Goal: Check status

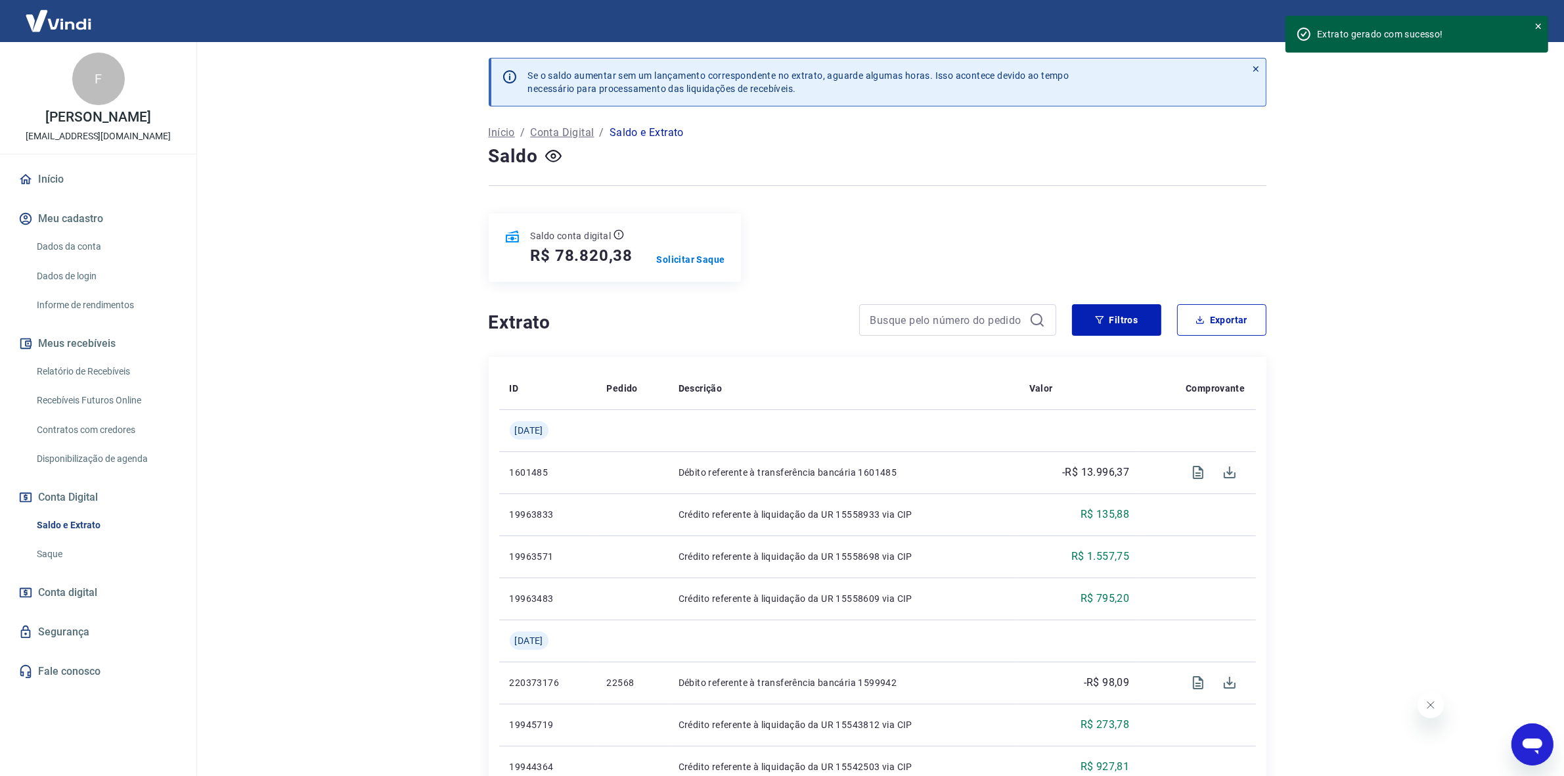
click at [57, 13] on img at bounding box center [58, 21] width 85 height 40
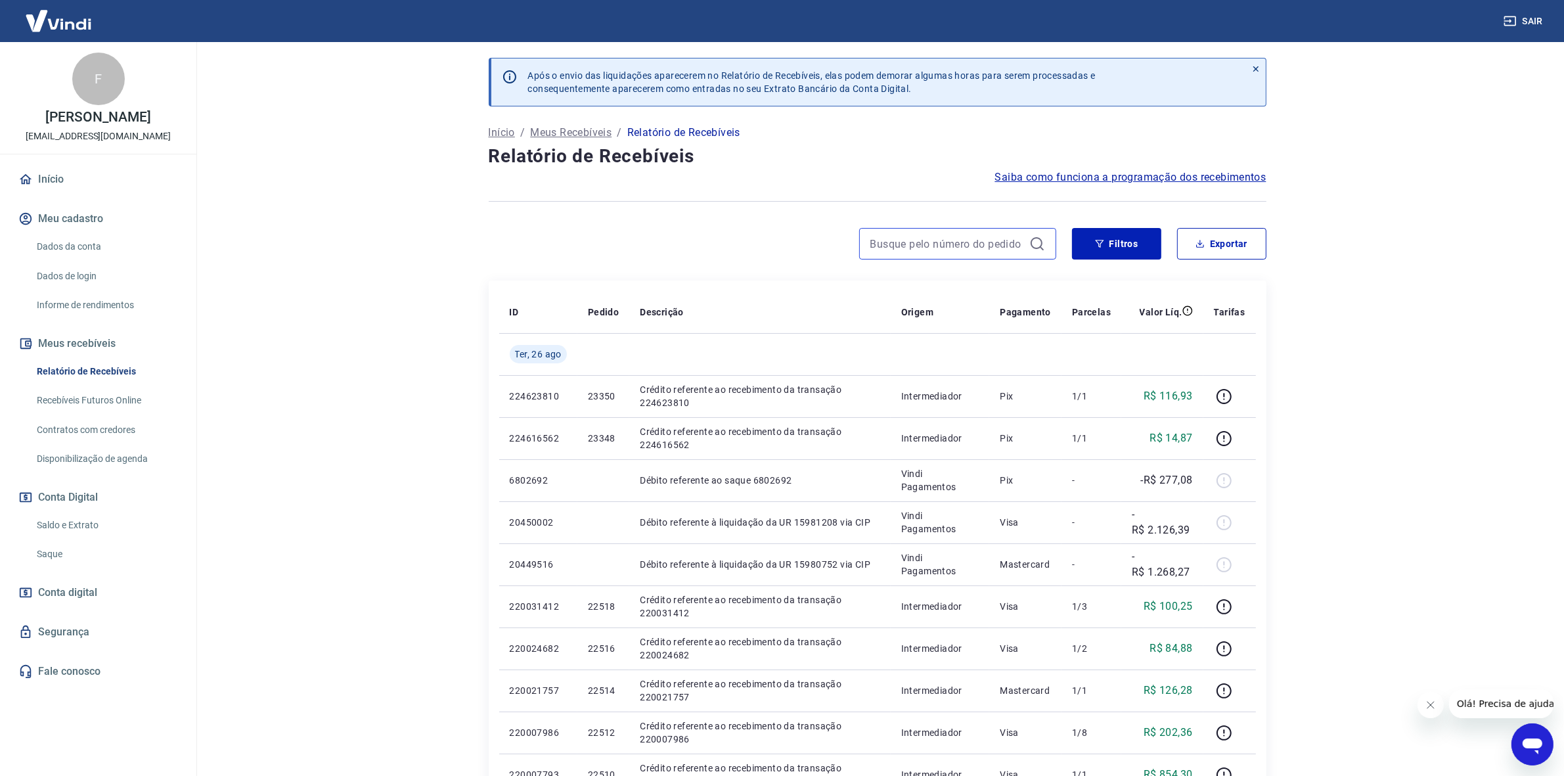
click at [895, 241] on input at bounding box center [948, 244] width 154 height 20
drag, startPoint x: 895, startPoint y: 238, endPoint x: 1257, endPoint y: 114, distance: 382.7
click at [895, 238] on input "20364" at bounding box center [948, 244] width 154 height 20
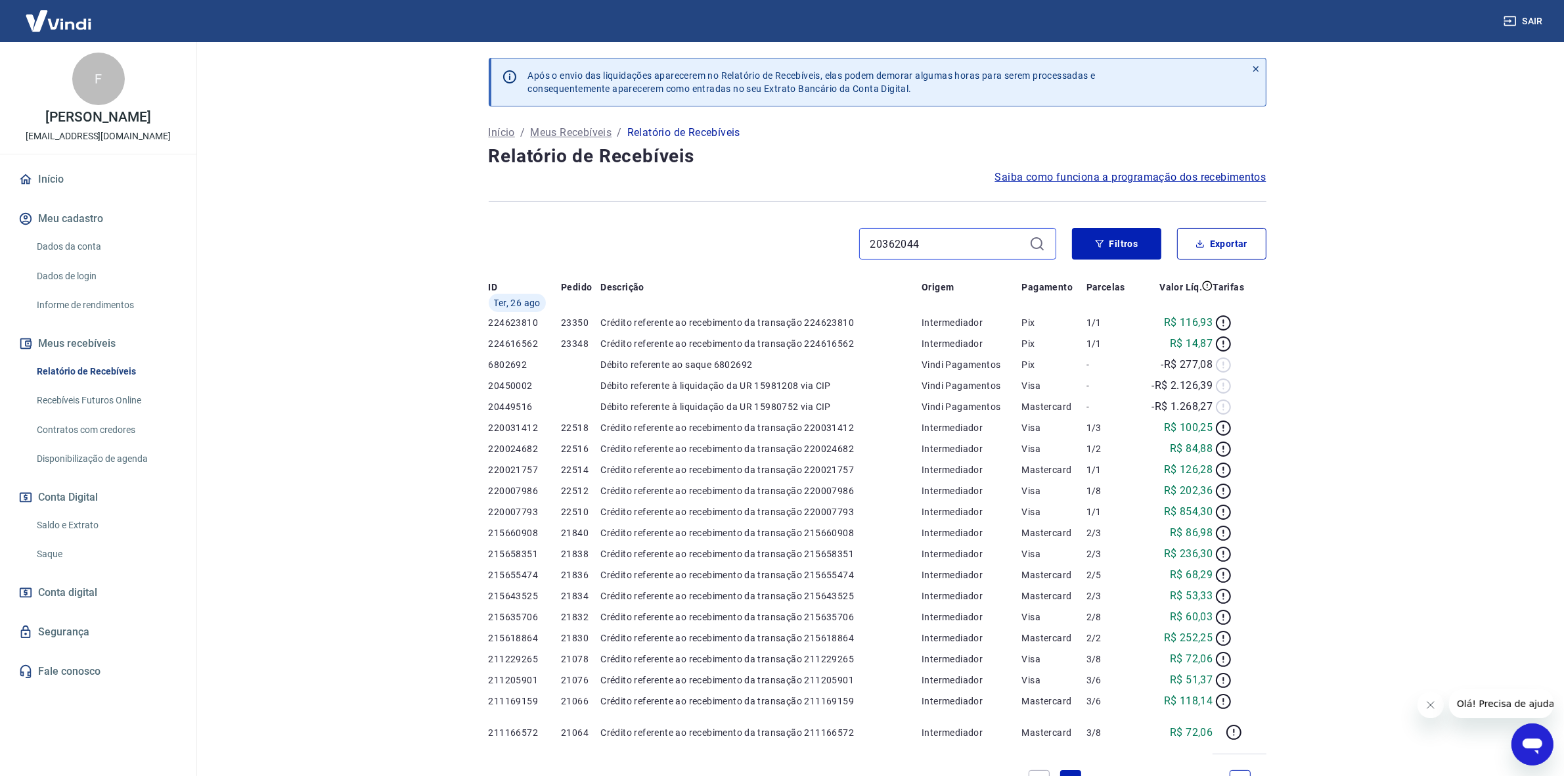
drag, startPoint x: 936, startPoint y: 243, endPoint x: 704, endPoint y: 204, distance: 235.3
click at [711, 220] on div "Após o envio das liquidações aparecerem no Relatório de Recebíveis, elas podem …" at bounding box center [877, 472] width 809 height 861
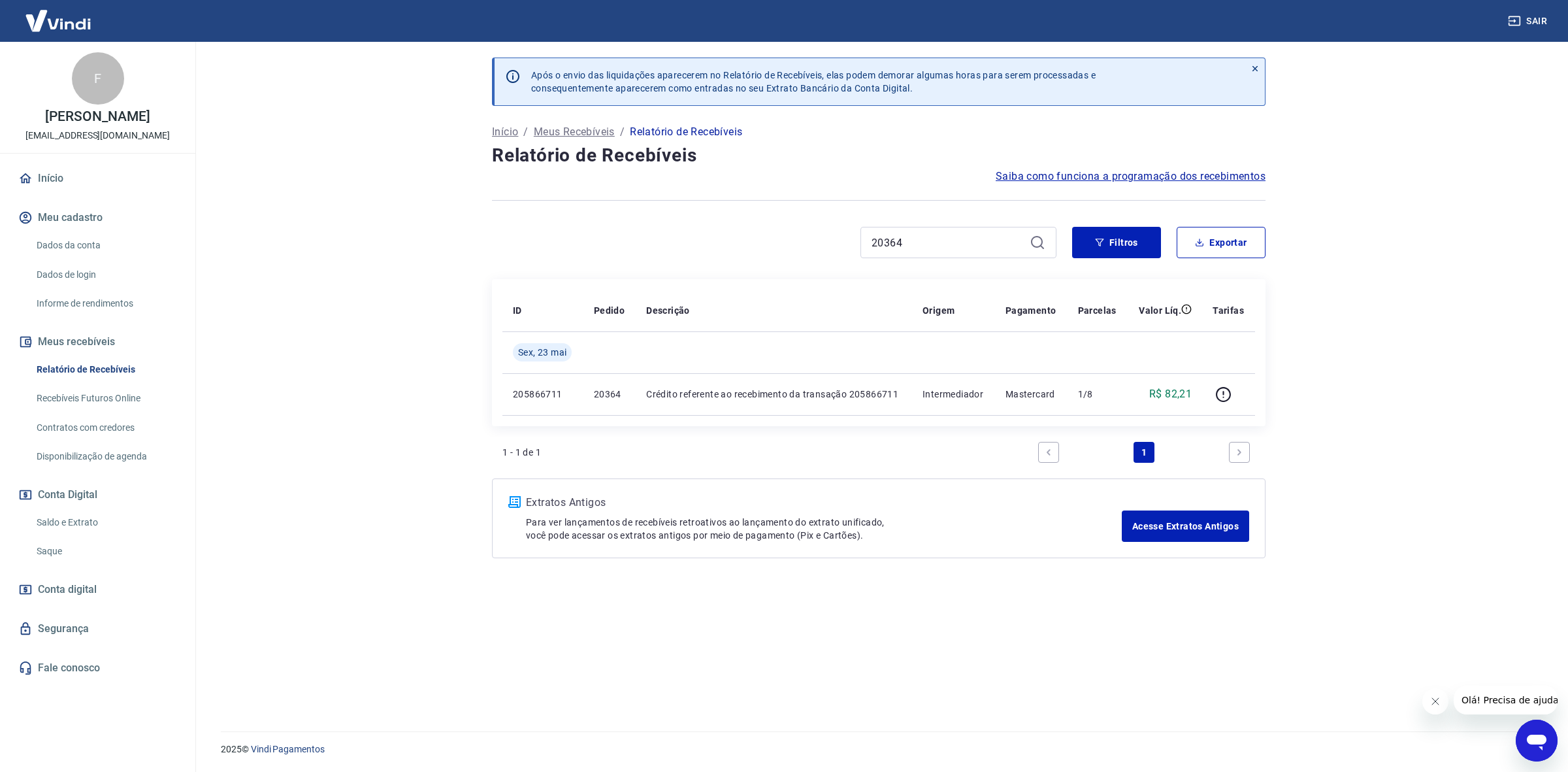
click at [521, 742] on p "2025 © Vindi Pagamentos" at bounding box center [878, 749] width 1315 height 14
drag, startPoint x: 930, startPoint y: 243, endPoint x: 794, endPoint y: 239, distance: 136.1
click at [794, 239] on div "20364" at bounding box center [775, 243] width 565 height 32
paste input "1985"
click at [1128, 243] on button "Filtros" at bounding box center [1116, 243] width 88 height 32
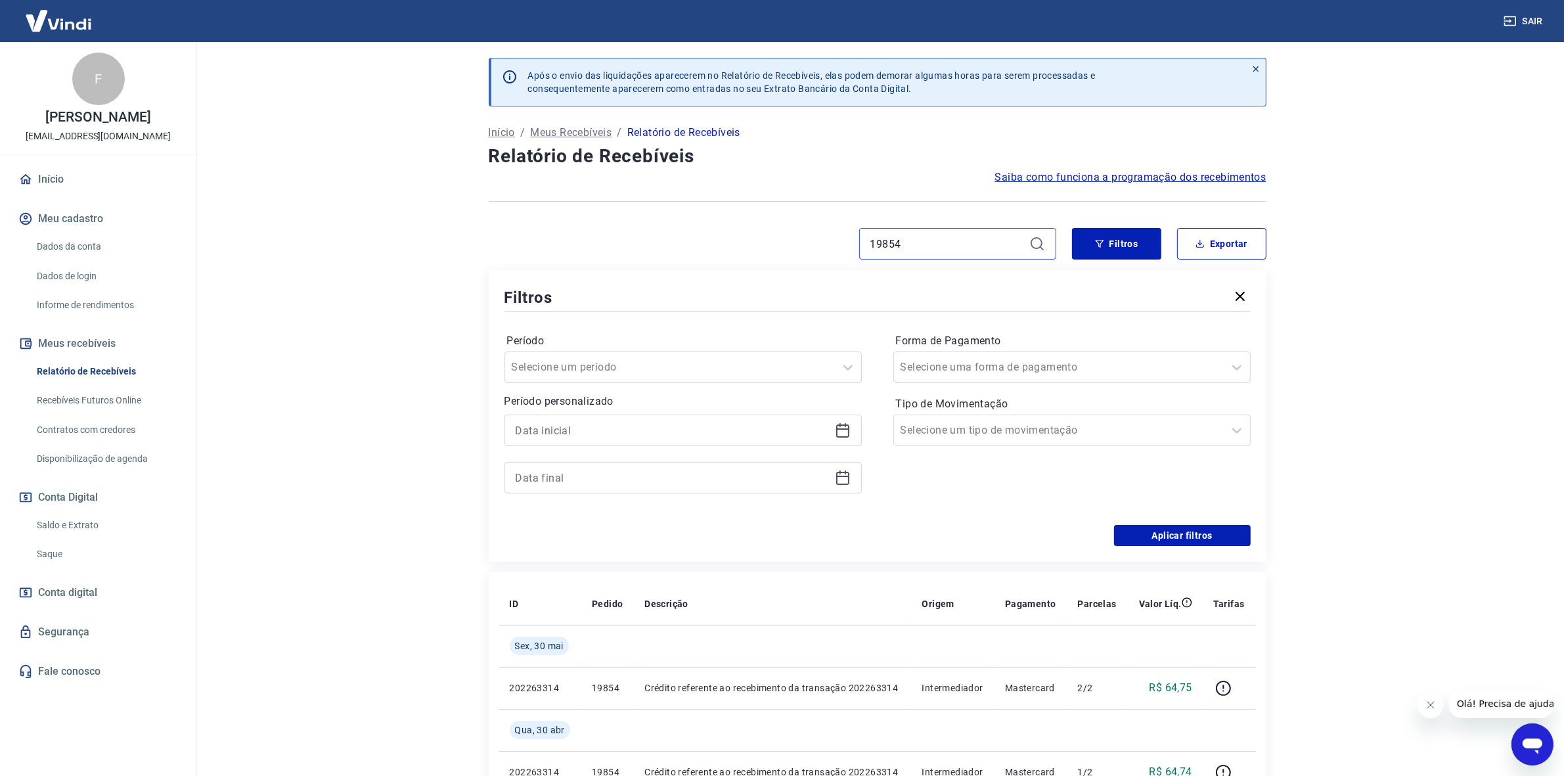
drag, startPoint x: 942, startPoint y: 238, endPoint x: 786, endPoint y: 243, distance: 155.1
click at [811, 240] on div "19854" at bounding box center [773, 244] width 568 height 32
drag, startPoint x: 911, startPoint y: 242, endPoint x: 800, endPoint y: 237, distance: 110.5
click at [800, 237] on div "20376" at bounding box center [773, 244] width 568 height 32
click at [1131, 235] on button "Filtros" at bounding box center [1116, 244] width 89 height 32
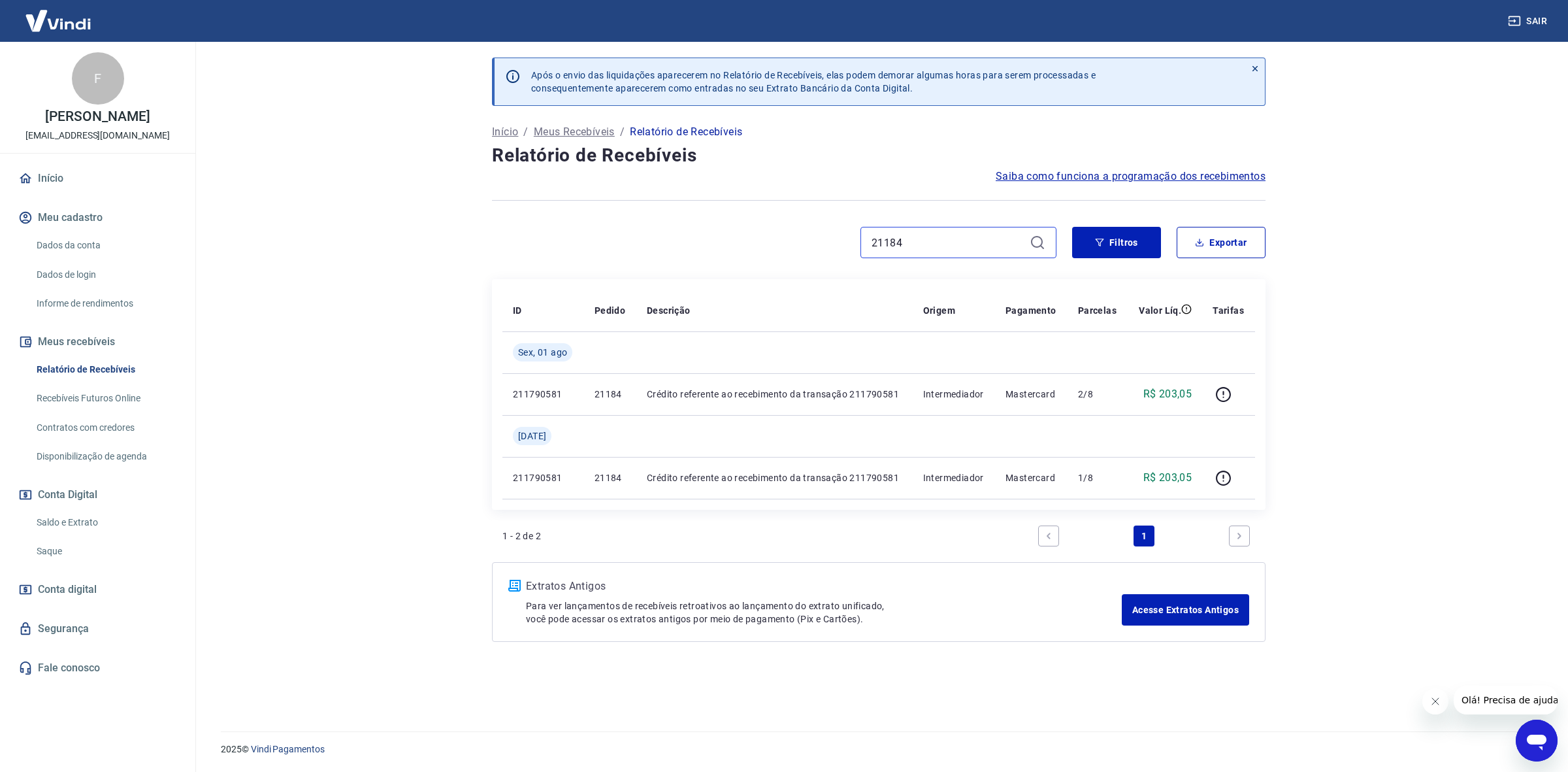
click at [912, 239] on input "21184" at bounding box center [948, 243] width 153 height 20
drag, startPoint x: 736, startPoint y: 241, endPoint x: 725, endPoint y: 241, distance: 11.0
click at [725, 241] on div "21184" at bounding box center [775, 243] width 565 height 32
drag, startPoint x: 915, startPoint y: 239, endPoint x: 716, endPoint y: 227, distance: 199.4
click at [729, 227] on div "20368" at bounding box center [775, 243] width 565 height 32
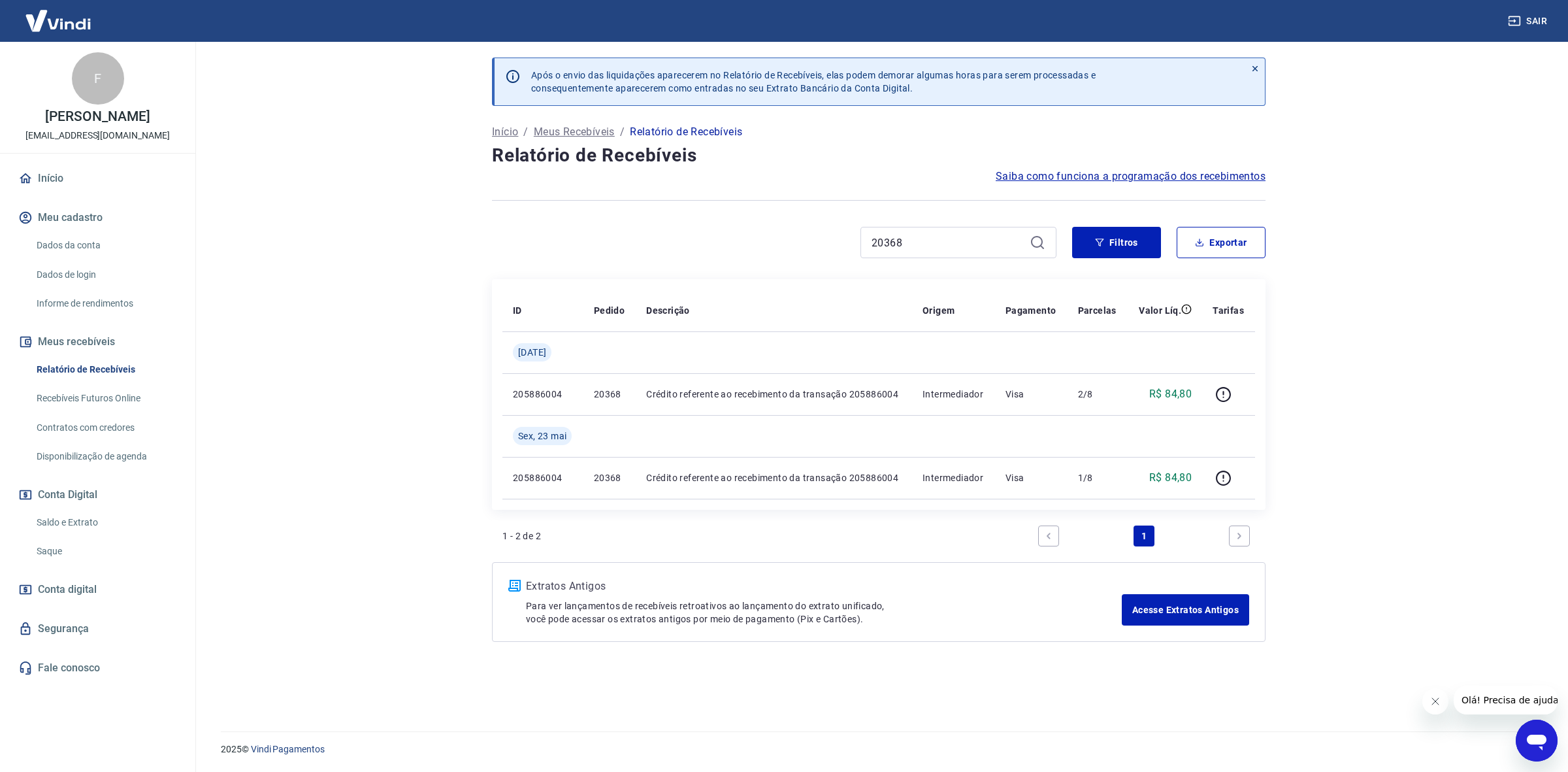
click at [709, 227] on div "20368" at bounding box center [775, 243] width 565 height 32
drag, startPoint x: 866, startPoint y: 247, endPoint x: 933, endPoint y: 239, distance: 67.5
click at [890, 247] on div "20368" at bounding box center [958, 243] width 196 height 32
drag, startPoint x: 933, startPoint y: 242, endPoint x: 732, endPoint y: 226, distance: 201.6
click at [732, 226] on div "Após o envio das liquidações aparecerem no Relatório de Recebíveis, elas podem …" at bounding box center [878, 378] width 804 height 674
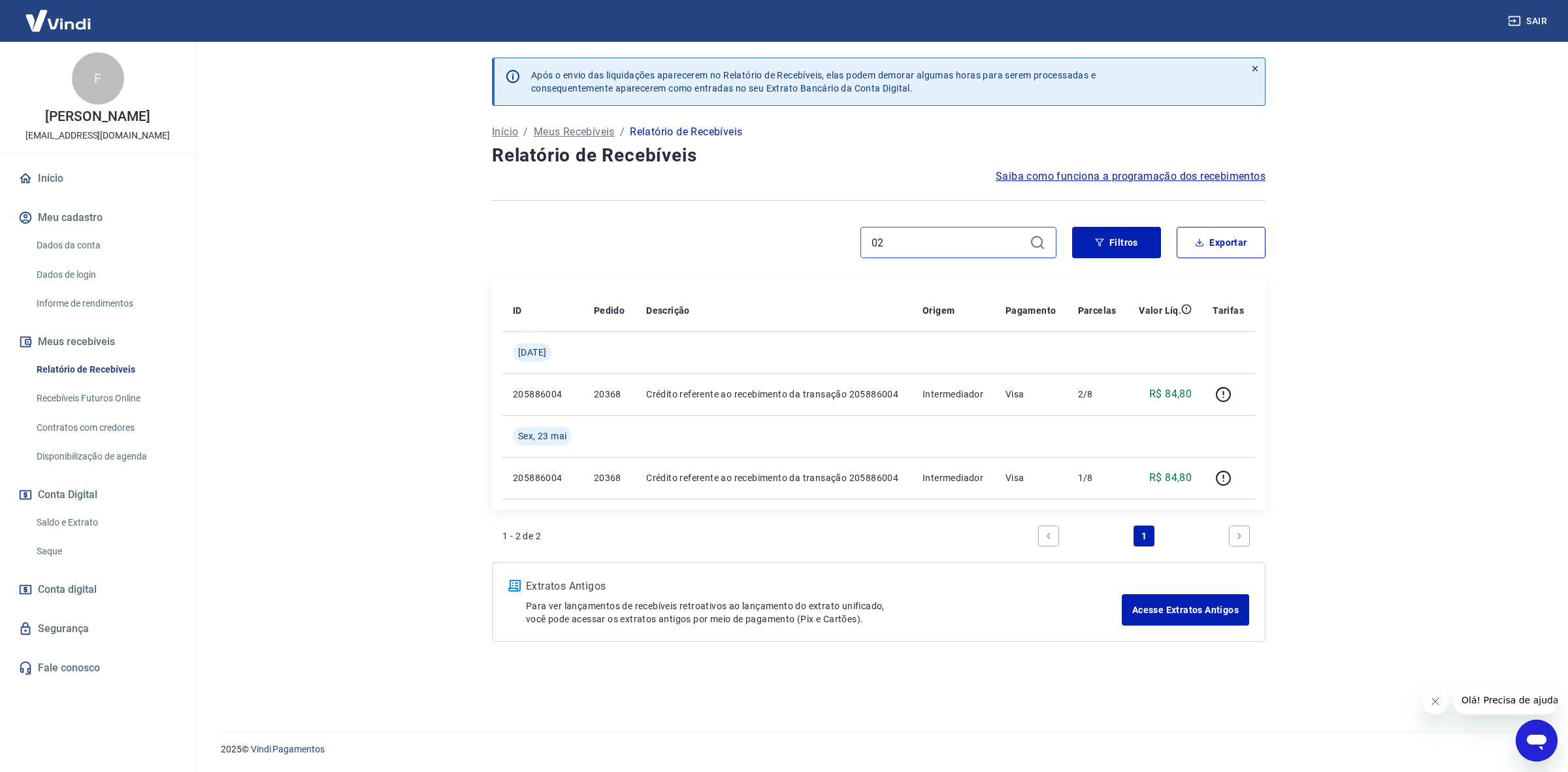
type input "0"
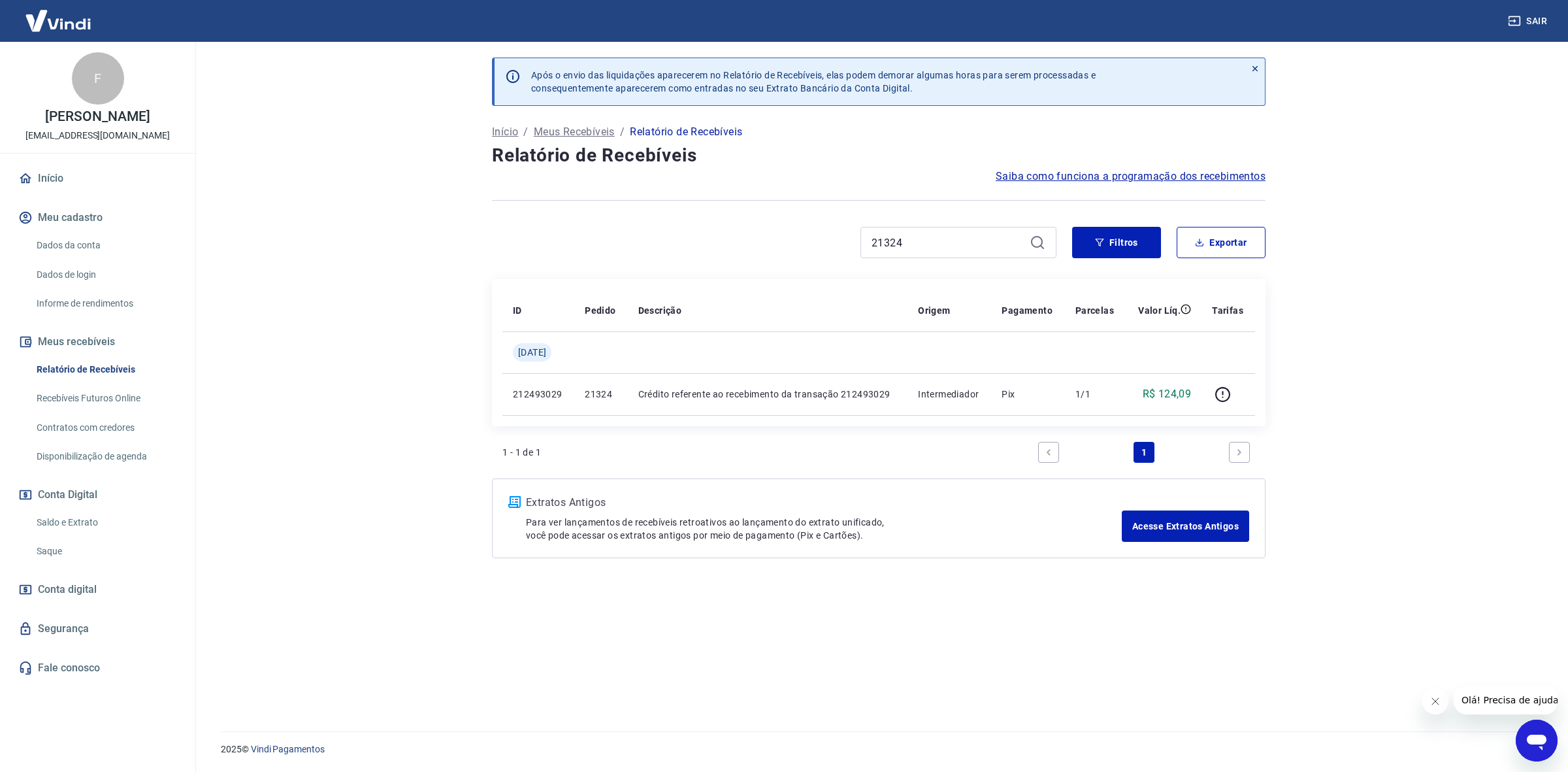
drag, startPoint x: 923, startPoint y: 256, endPoint x: 922, endPoint y: 247, distance: 9.1
click at [922, 250] on div "21324" at bounding box center [958, 243] width 196 height 32
drag, startPoint x: 803, startPoint y: 246, endPoint x: 792, endPoint y: 246, distance: 11.0
click at [792, 246] on div "21324" at bounding box center [775, 243] width 565 height 32
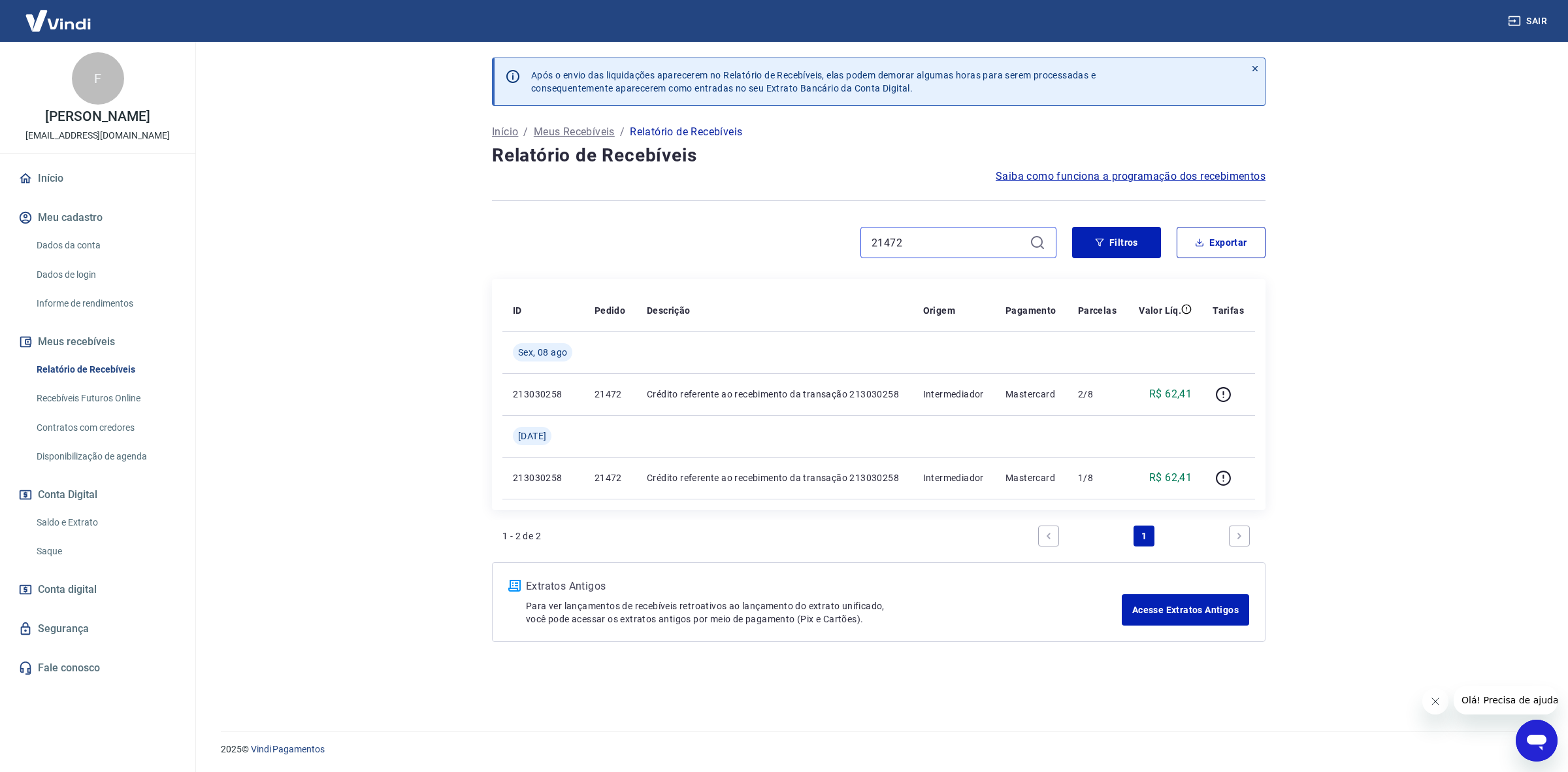
drag, startPoint x: 926, startPoint y: 234, endPoint x: 926, endPoint y: 243, distance: 9.0
click at [926, 241] on input "21472" at bounding box center [948, 243] width 153 height 20
drag, startPoint x: 777, startPoint y: 239, endPoint x: 743, endPoint y: 233, distance: 34.5
click at [767, 239] on div "21472" at bounding box center [775, 243] width 565 height 32
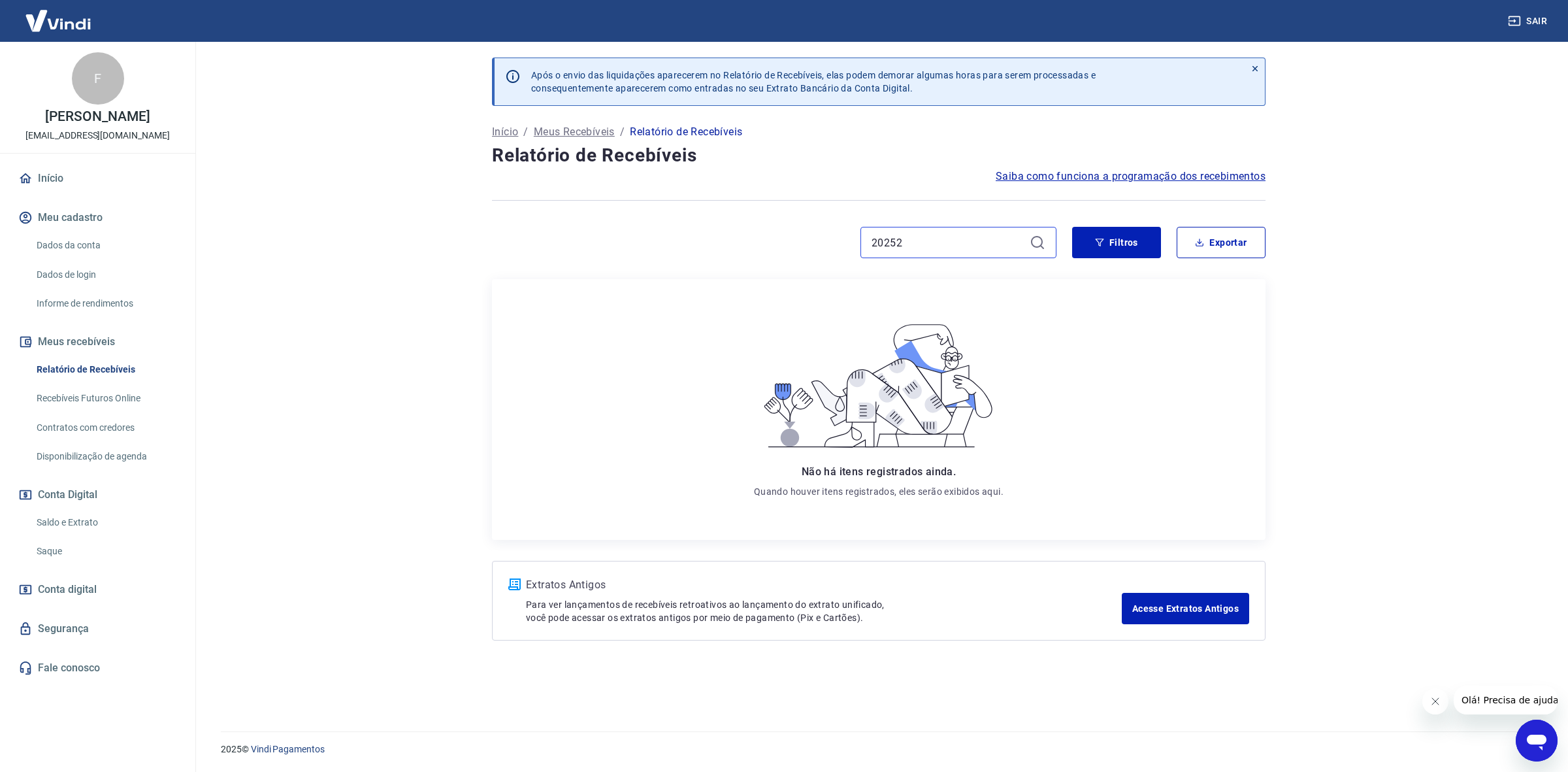
drag, startPoint x: 923, startPoint y: 246, endPoint x: 730, endPoint y: 241, distance: 193.1
click at [730, 241] on div "20252" at bounding box center [775, 243] width 565 height 32
drag, startPoint x: 883, startPoint y: 239, endPoint x: 890, endPoint y: 244, distance: 8.6
click at [887, 240] on input "20644" at bounding box center [948, 243] width 153 height 20
drag, startPoint x: 879, startPoint y: 240, endPoint x: 733, endPoint y: 237, distance: 146.0
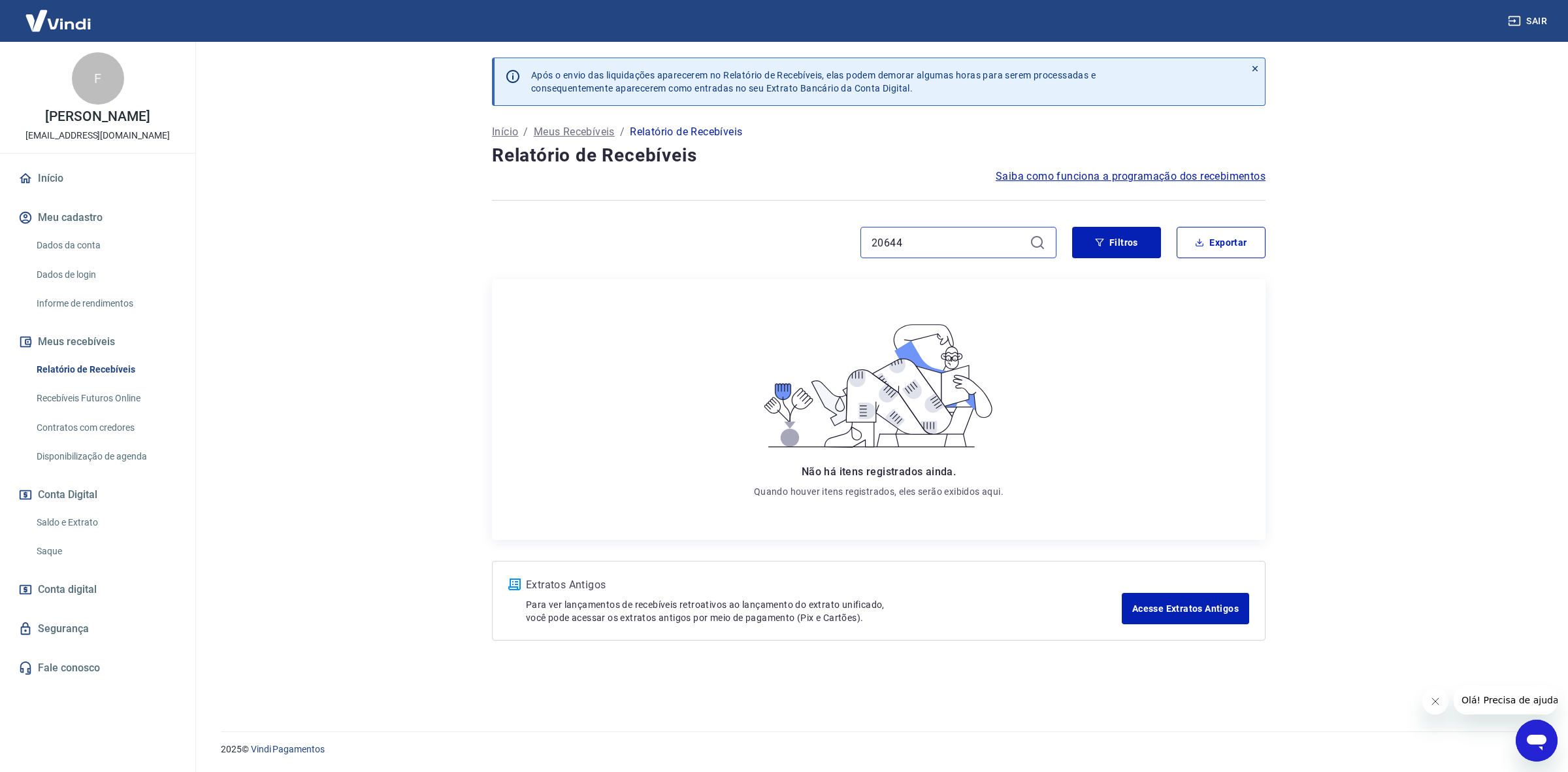
click at [733, 237] on div "20644" at bounding box center [775, 243] width 565 height 32
click at [920, 255] on div "20912" at bounding box center [958, 243] width 196 height 32
drag, startPoint x: 929, startPoint y: 243, endPoint x: 799, endPoint y: 243, distance: 130.0
click at [807, 243] on div "20912" at bounding box center [775, 243] width 565 height 32
drag, startPoint x: 928, startPoint y: 254, endPoint x: 929, endPoint y: 244, distance: 10.0
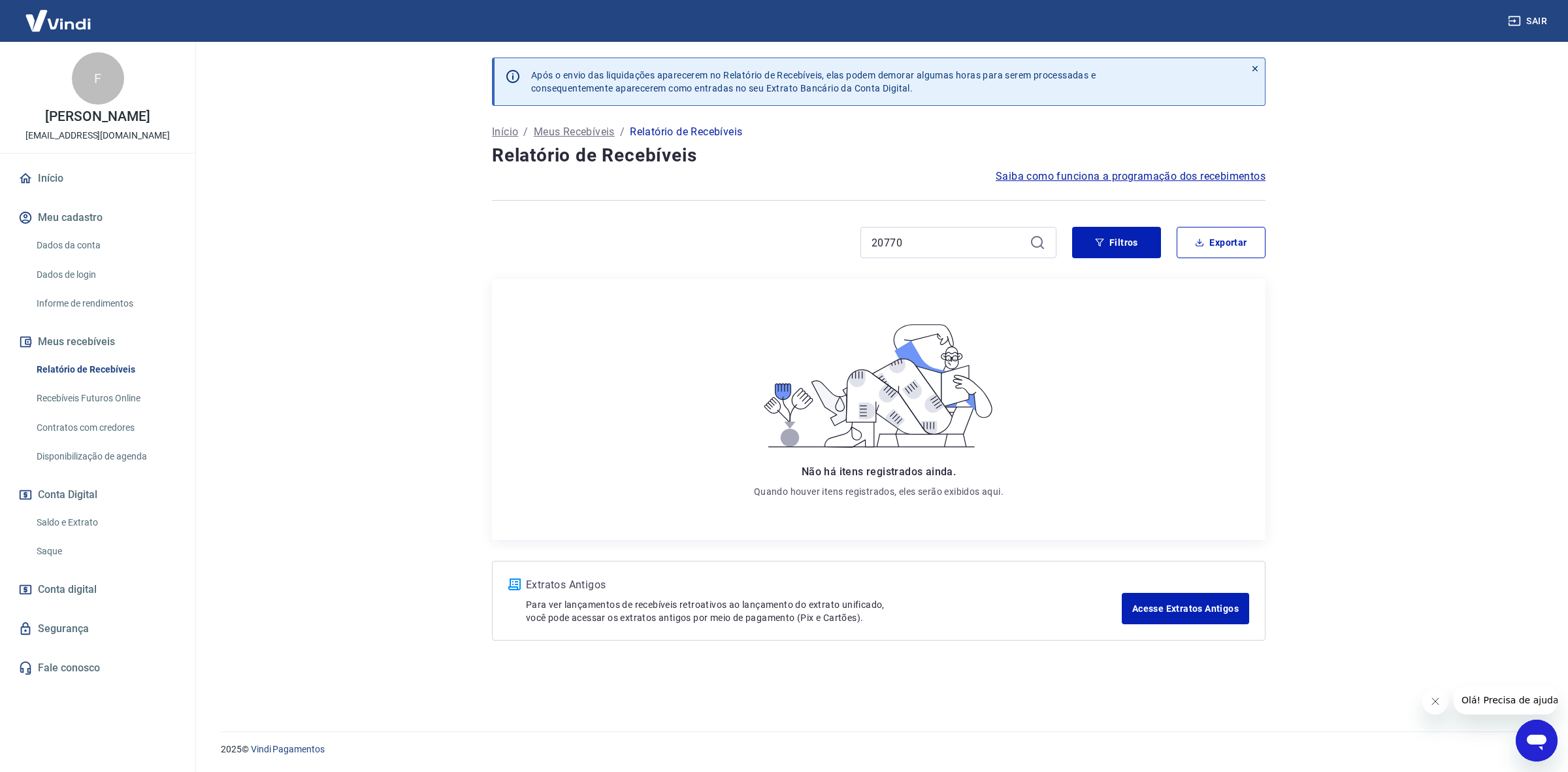
click at [929, 254] on div "20770" at bounding box center [958, 243] width 196 height 32
drag, startPoint x: 929, startPoint y: 244, endPoint x: 752, endPoint y: 242, distance: 177.0
click at [752, 242] on div "20770" at bounding box center [775, 243] width 565 height 32
click at [717, 687] on div "Após o envio das liquidações aparecerem no Relatório de Recebíveis, elas podem …" at bounding box center [878, 378] width 804 height 674
click at [937, 242] on input "20960" at bounding box center [948, 243] width 153 height 20
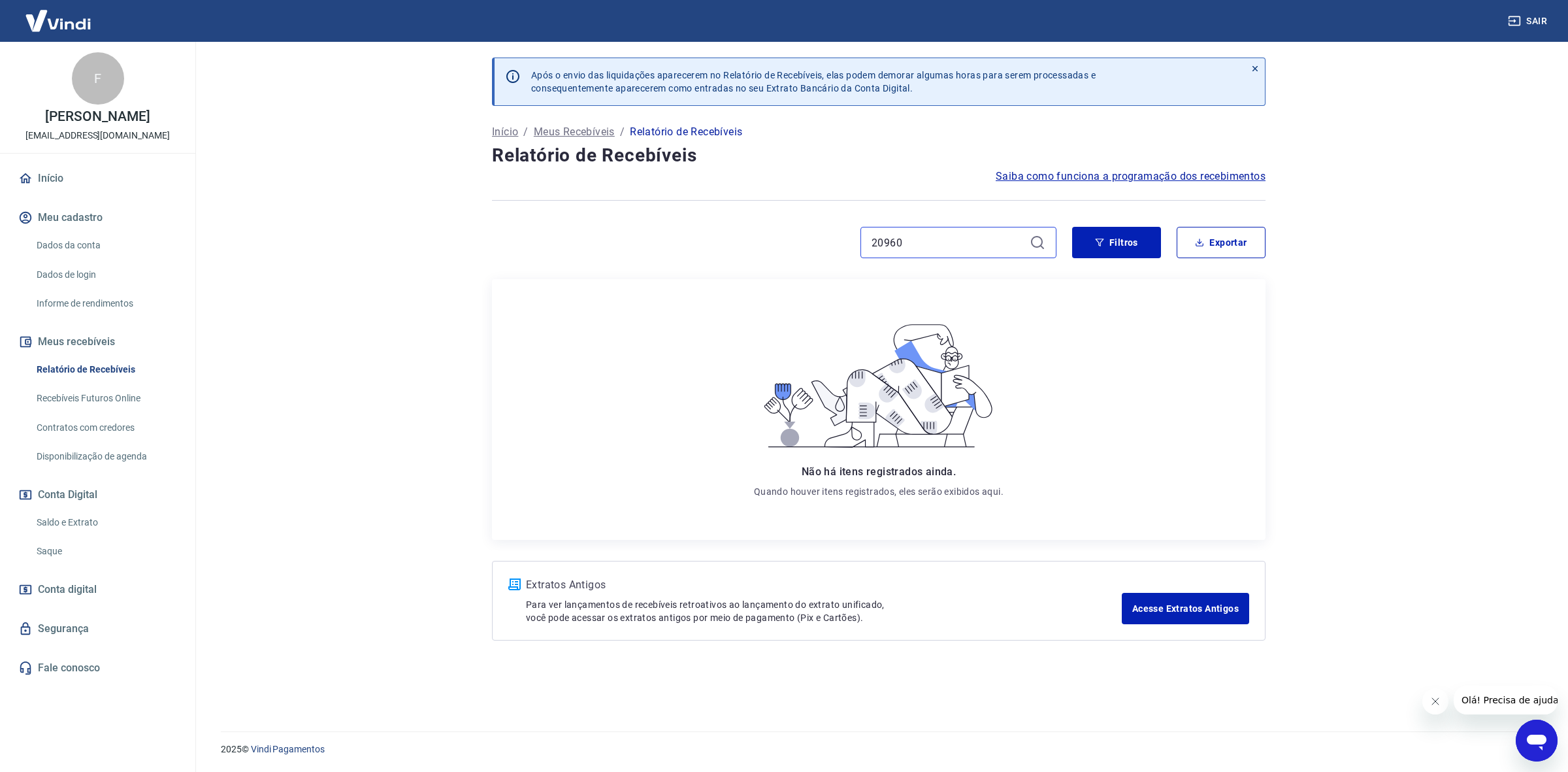
drag, startPoint x: 937, startPoint y: 242, endPoint x: 744, endPoint y: 242, distance: 193.0
click at [744, 242] on div "20960" at bounding box center [775, 243] width 565 height 32
drag, startPoint x: 909, startPoint y: 239, endPoint x: 766, endPoint y: 230, distance: 143.3
click at [766, 230] on div "21180" at bounding box center [775, 243] width 565 height 32
drag, startPoint x: 560, startPoint y: 698, endPoint x: 974, endPoint y: 247, distance: 612.2
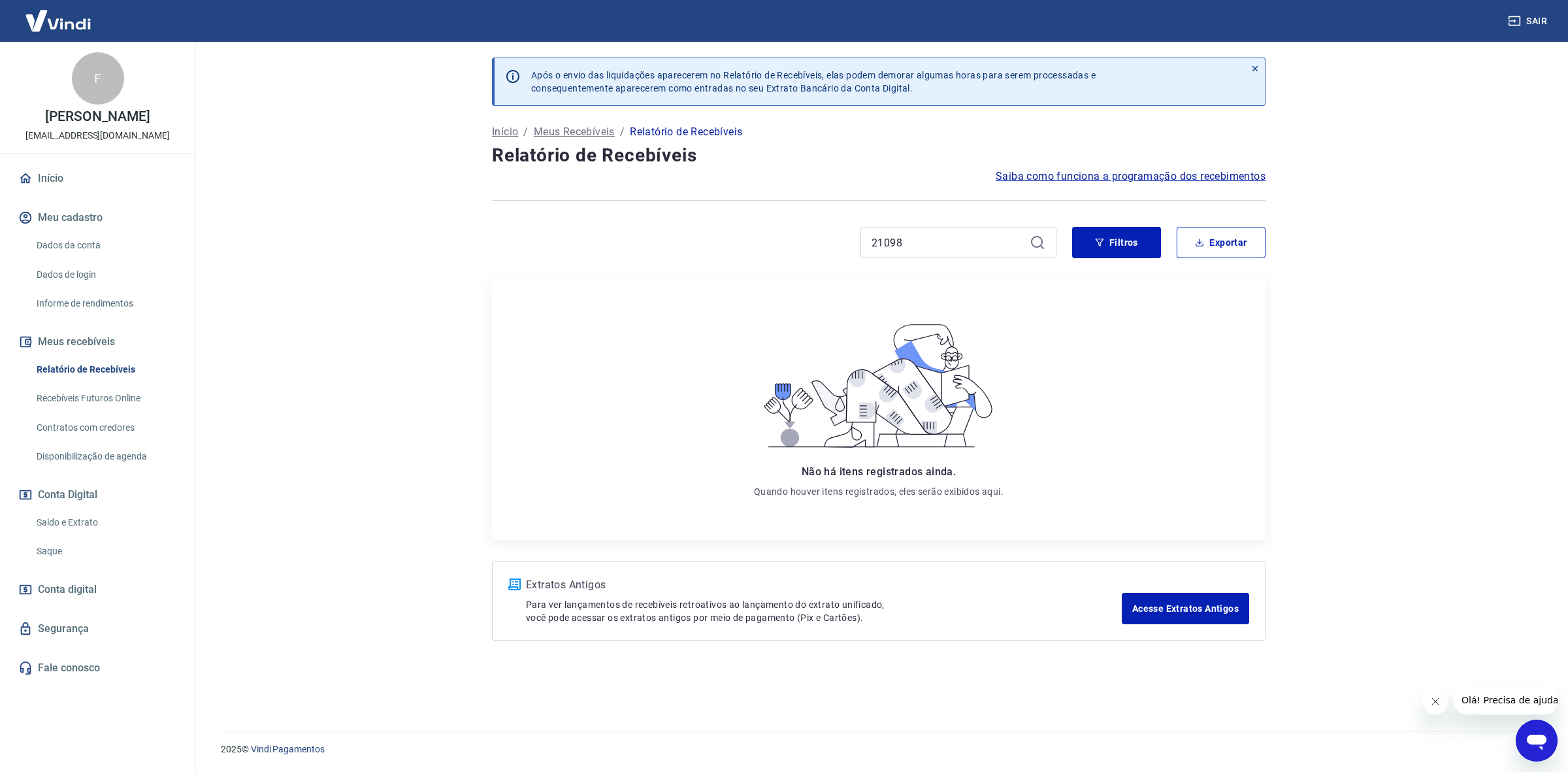
click at [565, 698] on div "Após o envio das liquidações aparecerem no Relatório de Recebíveis, elas podem …" at bounding box center [878, 378] width 804 height 674
click at [948, 241] on input "21098" at bounding box center [948, 243] width 153 height 20
click at [676, 330] on div "Não há itens registrados ainda. Quando houver itens registrados, eles serão exi…" at bounding box center [878, 409] width 753 height 240
click at [943, 255] on div "21092" at bounding box center [958, 243] width 196 height 32
drag, startPoint x: 945, startPoint y: 245, endPoint x: 675, endPoint y: 208, distance: 272.5
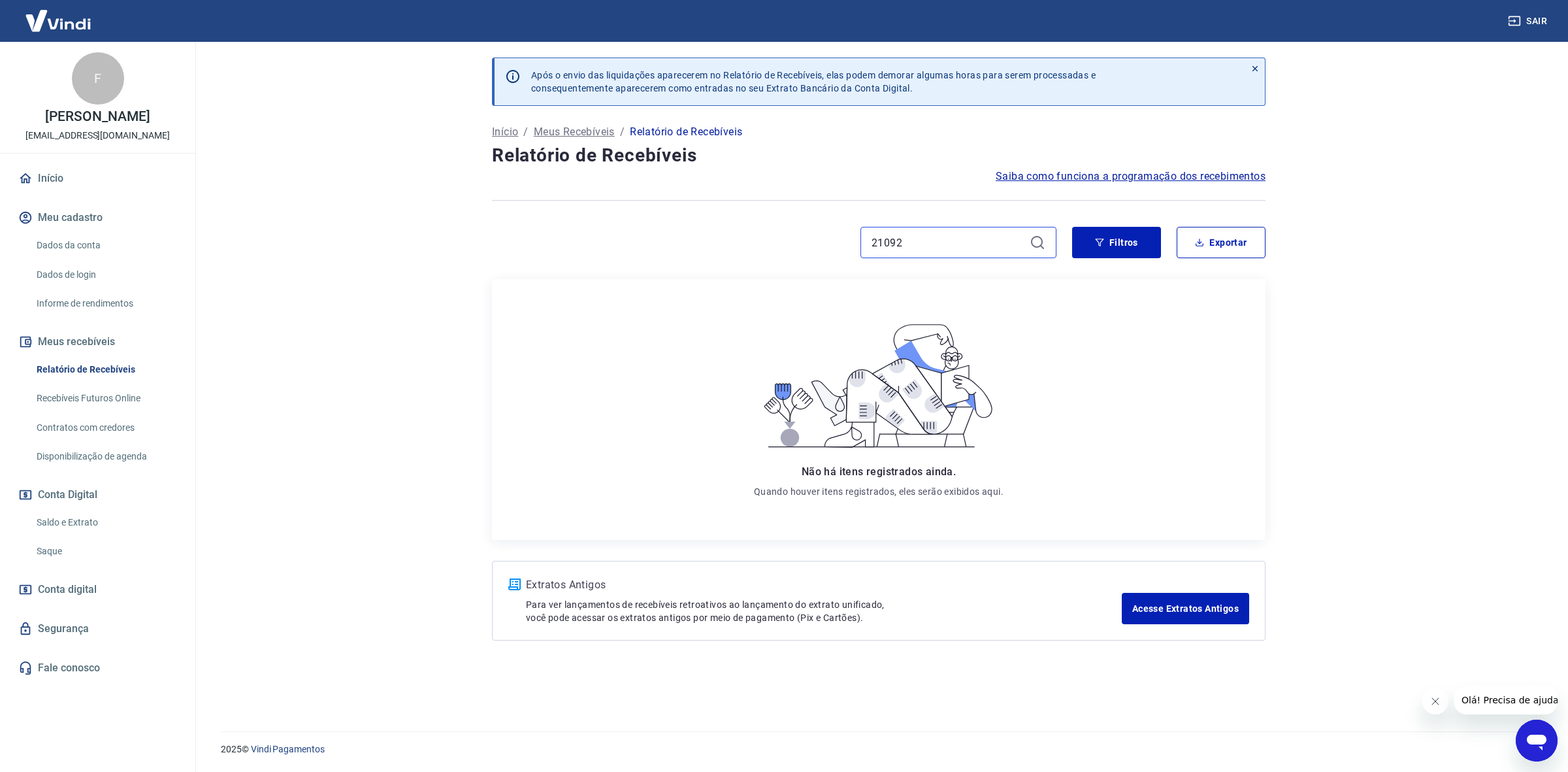
click at [677, 216] on div "Após o envio das liquidações aparecerem no Relatório de Recebíveis, elas podem …" at bounding box center [878, 378] width 804 height 674
drag, startPoint x: 919, startPoint y: 255, endPoint x: 915, endPoint y: 243, distance: 12.6
click at [916, 247] on div "21200" at bounding box center [958, 243] width 196 height 32
drag, startPoint x: 915, startPoint y: 243, endPoint x: 777, endPoint y: 246, distance: 138.0
click at [777, 246] on div "21200" at bounding box center [775, 243] width 565 height 32
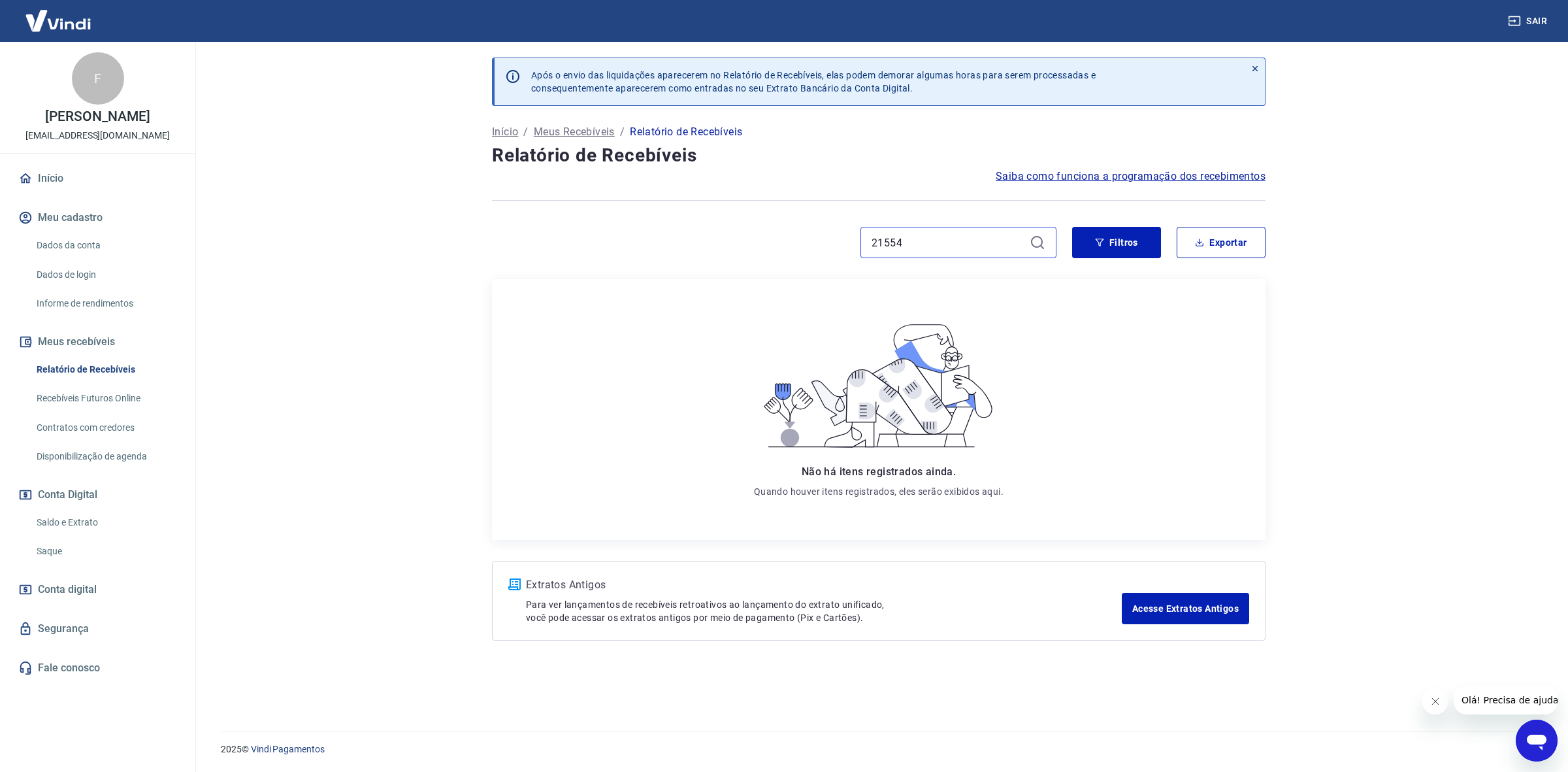
type input "21554"
